Goal: Find contact information: Find contact information

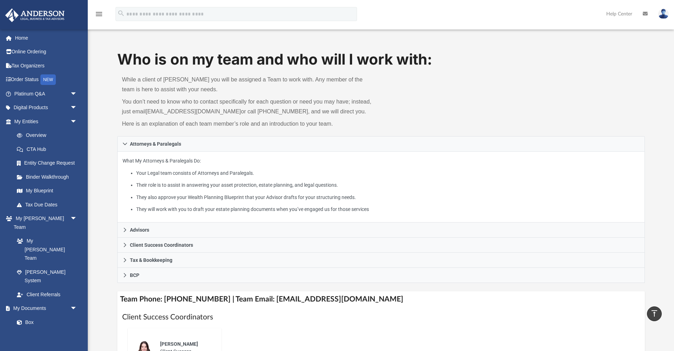
scroll to position [188, 0]
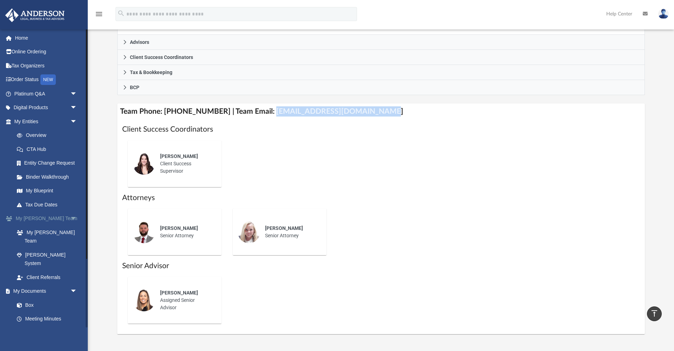
click at [39, 214] on link "My [PERSON_NAME] Team arrow_drop_down" at bounding box center [46, 219] width 83 height 14
click at [74, 215] on span "arrow_drop_down" at bounding box center [77, 219] width 14 height 14
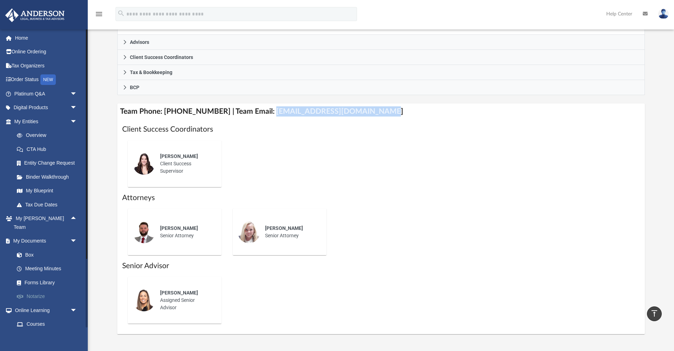
click at [33, 289] on link "Notarize" at bounding box center [49, 296] width 78 height 14
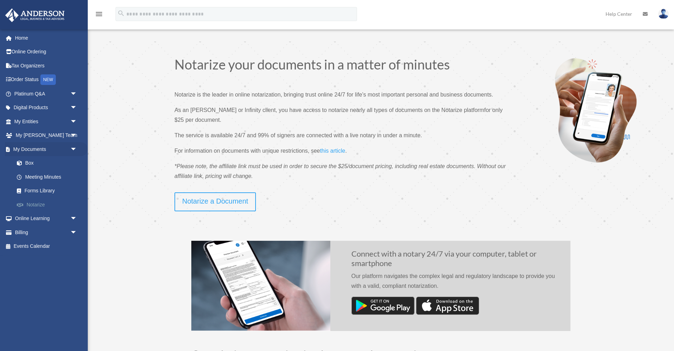
click at [39, 200] on link "Notarize" at bounding box center [49, 204] width 78 height 14
click at [53, 137] on link "My [PERSON_NAME] Team arrow_drop_down" at bounding box center [46, 135] width 83 height 14
click at [73, 135] on span "arrow_drop_down" at bounding box center [77, 135] width 14 height 14
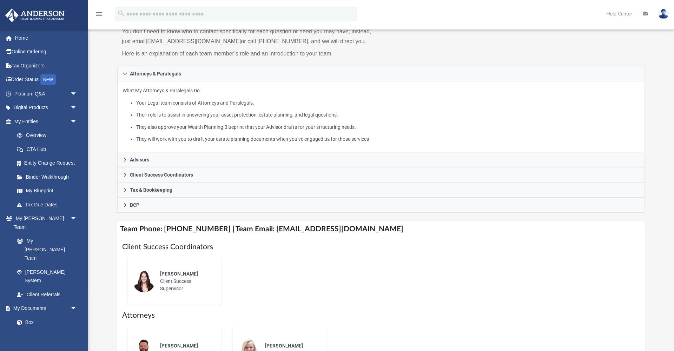
scroll to position [76, 0]
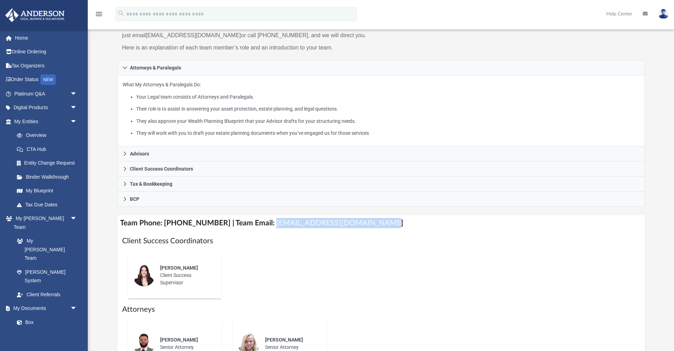
drag, startPoint x: 261, startPoint y: 224, endPoint x: 368, endPoint y: 227, distance: 107.0
click at [368, 227] on h4 "Team Phone: [PHONE_NUMBER] | Team Email: [EMAIL_ADDRESS][DOMAIN_NAME]" at bounding box center [380, 223] width 527 height 16
copy h4 "[EMAIL_ADDRESS][DOMAIN_NAME]"
